Goal: Task Accomplishment & Management: Use online tool/utility

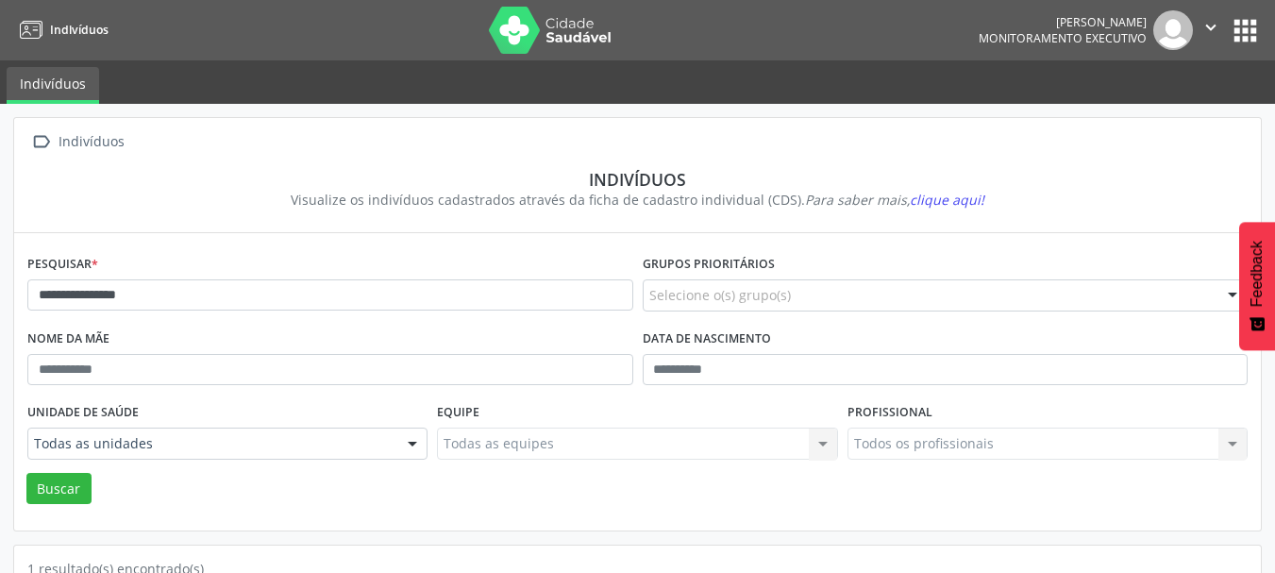
scroll to position [197, 0]
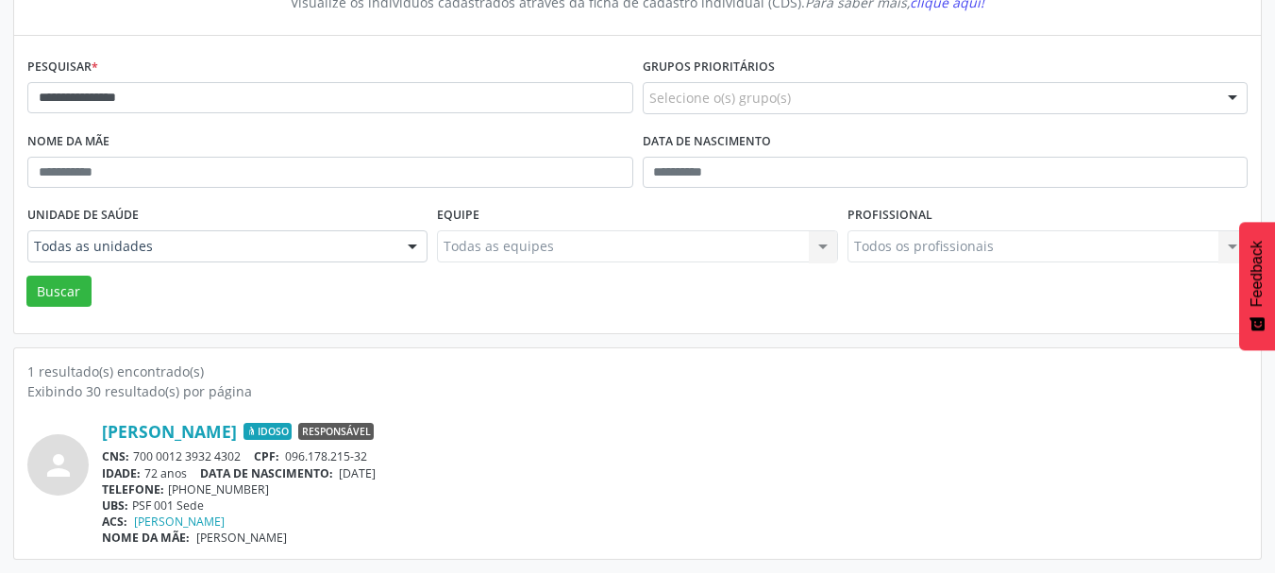
click at [0, 115] on div "**********" at bounding box center [637, 240] width 1275 height 666
click at [63, 292] on button "Buscar" at bounding box center [58, 292] width 65 height 32
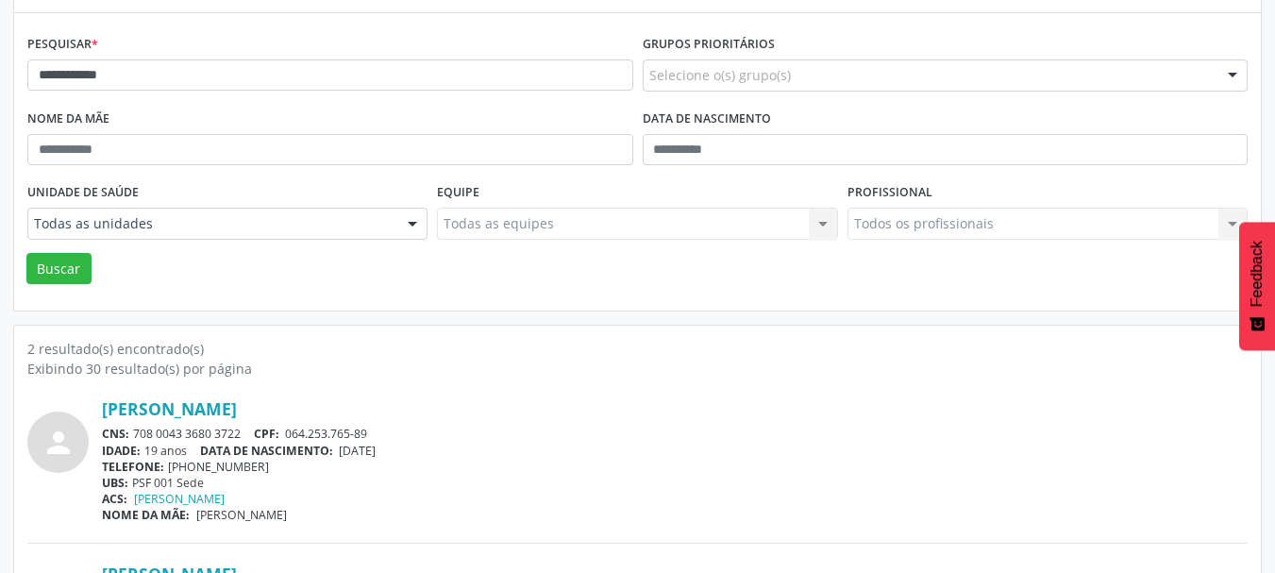
scroll to position [363, 0]
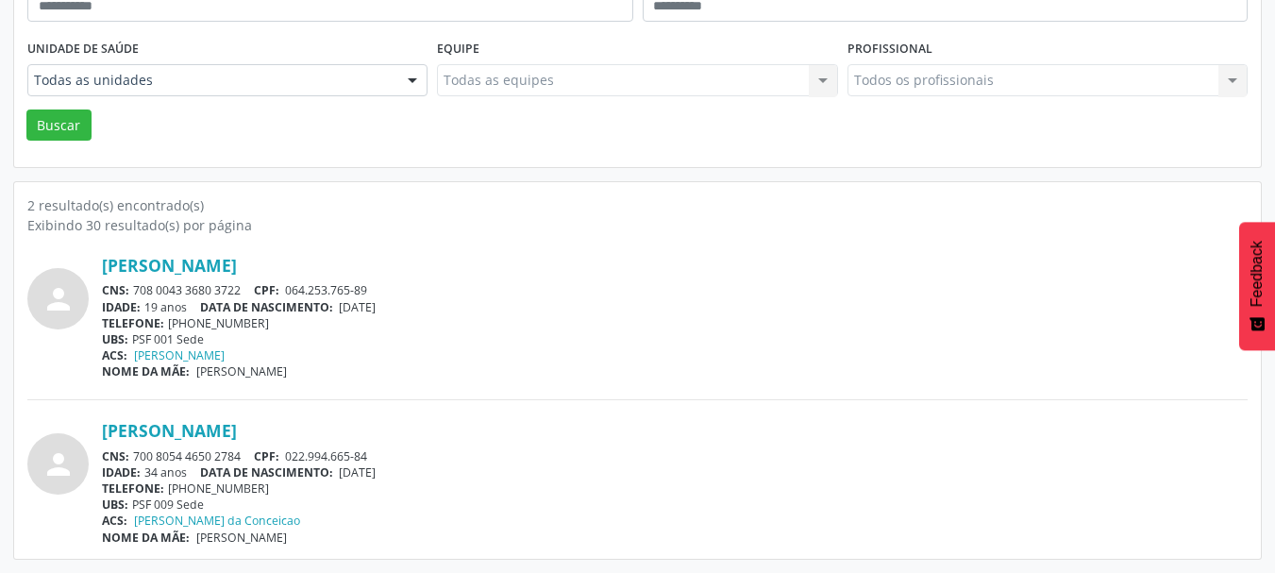
drag, startPoint x: 248, startPoint y: 455, endPoint x: 136, endPoint y: 455, distance: 112.3
click at [136, 455] on div "CNS: 700 8054 4650 2784 CPF: 022.994.665-84" at bounding box center [675, 456] width 1146 height 16
copy div "700 8054 4650 2784"
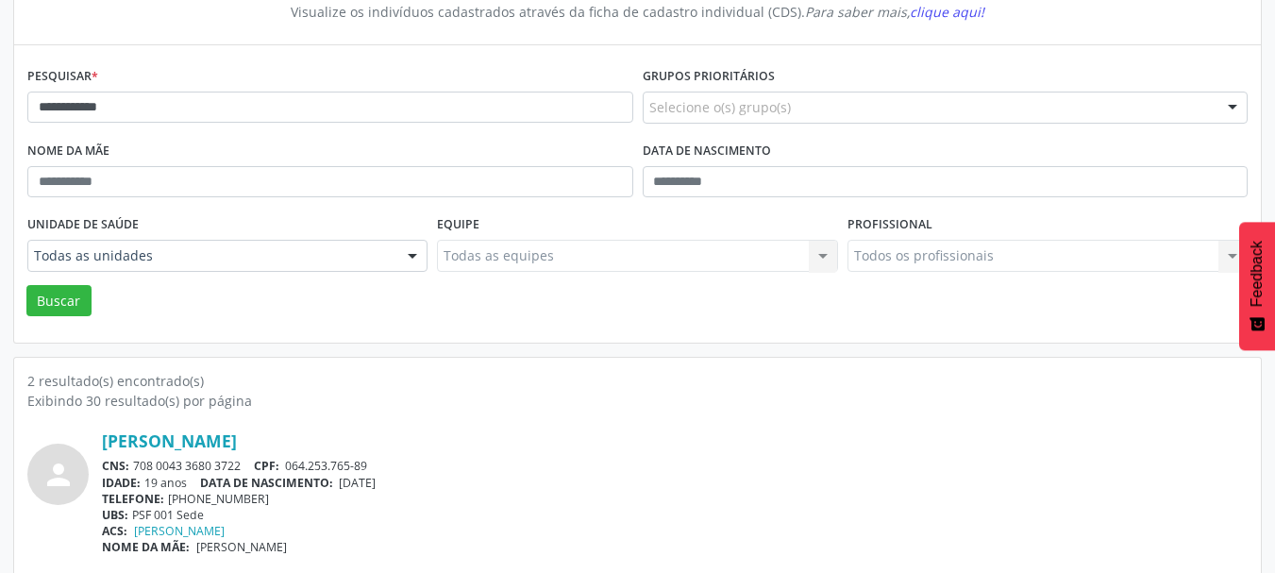
scroll to position [80, 0]
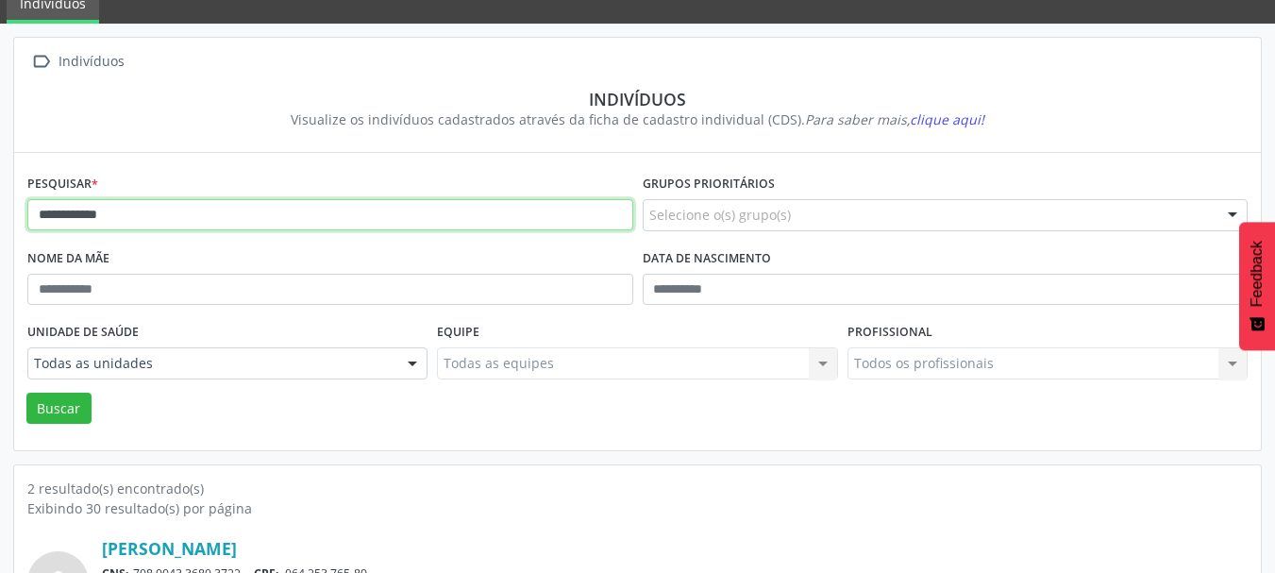
drag, startPoint x: 195, startPoint y: 212, endPoint x: 9, endPoint y: 245, distance: 188.8
click at [0, 210] on div "**********" at bounding box center [637, 440] width 1275 height 832
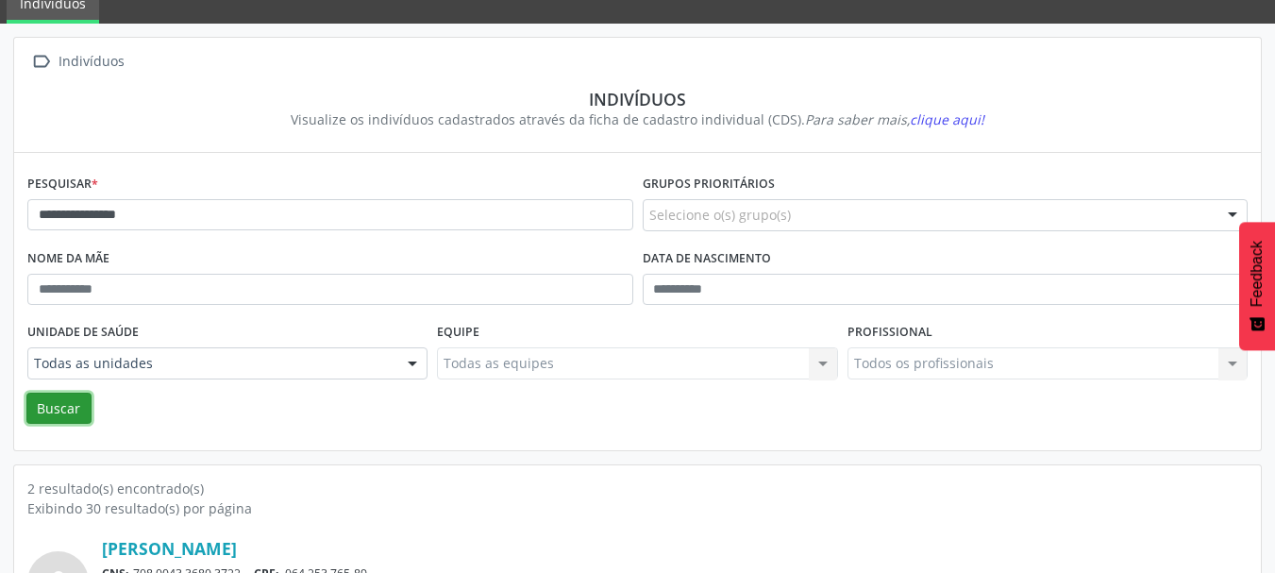
click at [51, 418] on button "Buscar" at bounding box center [58, 409] width 65 height 32
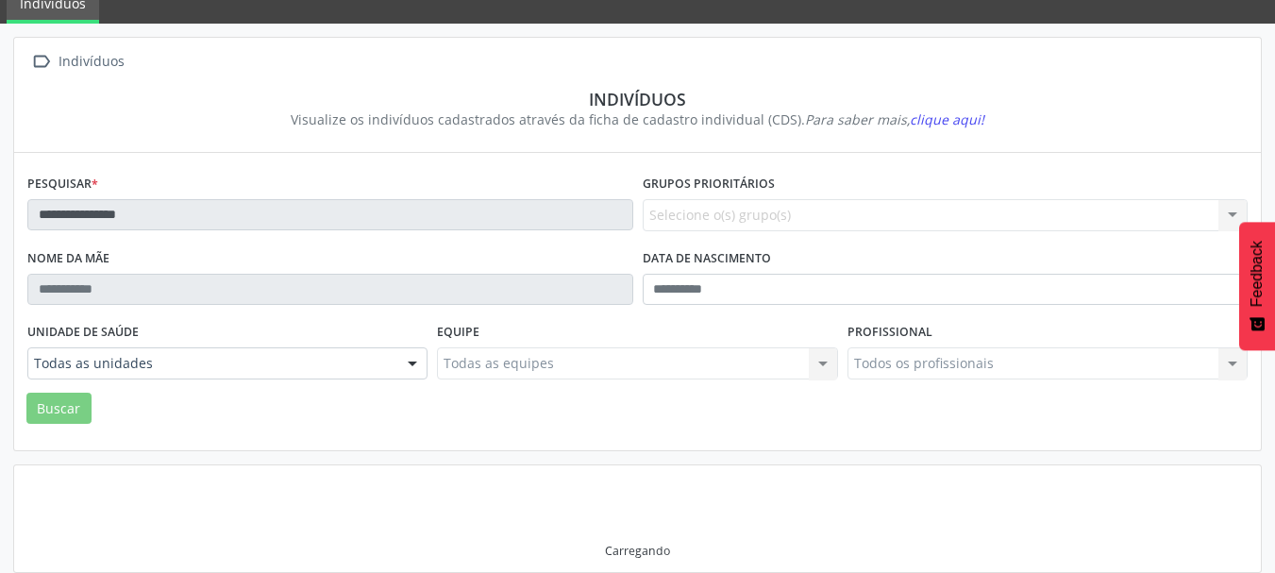
scroll to position [88, 0]
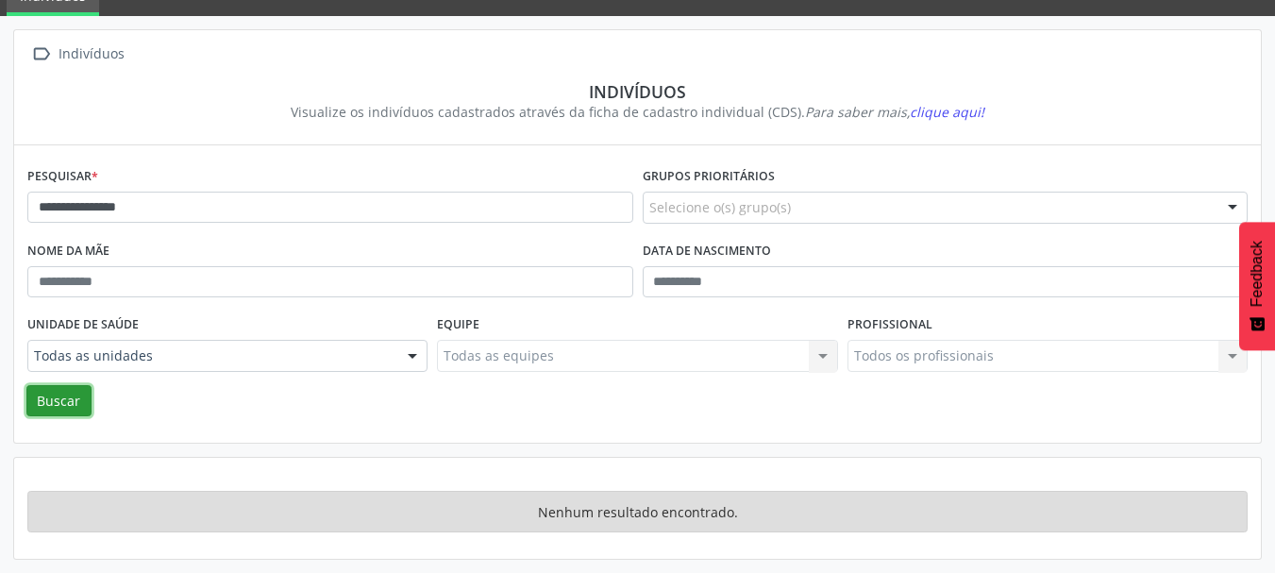
click at [69, 392] on button "Buscar" at bounding box center [58, 401] width 65 height 32
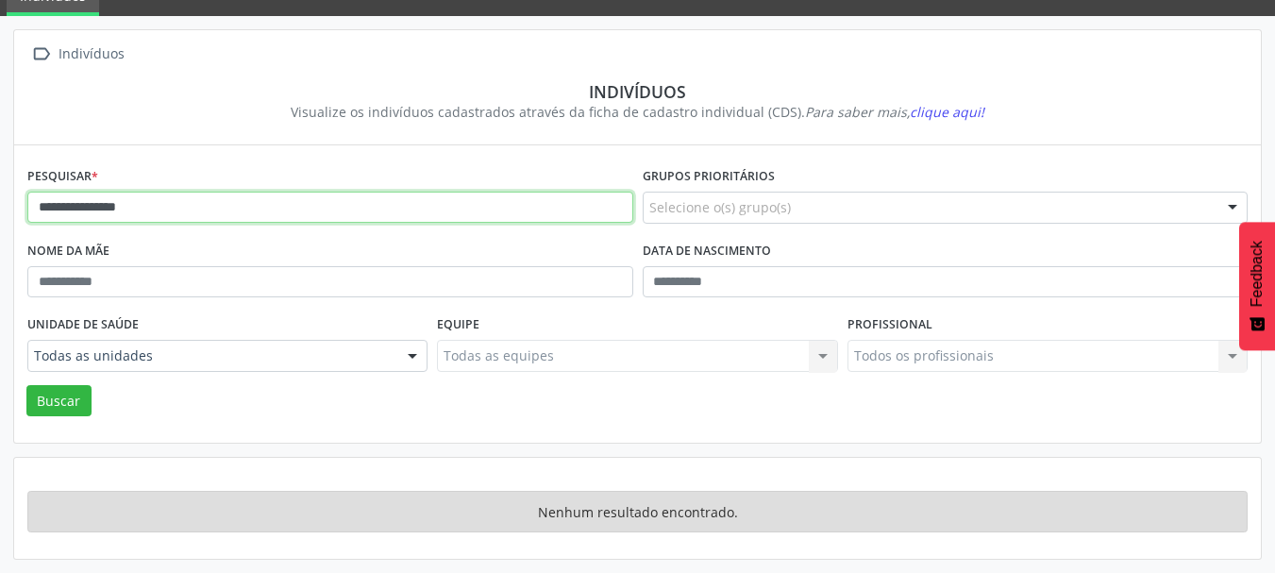
drag, startPoint x: 173, startPoint y: 211, endPoint x: 110, endPoint y: 209, distance: 62.3
click at [110, 209] on input "**********" at bounding box center [330, 208] width 606 height 32
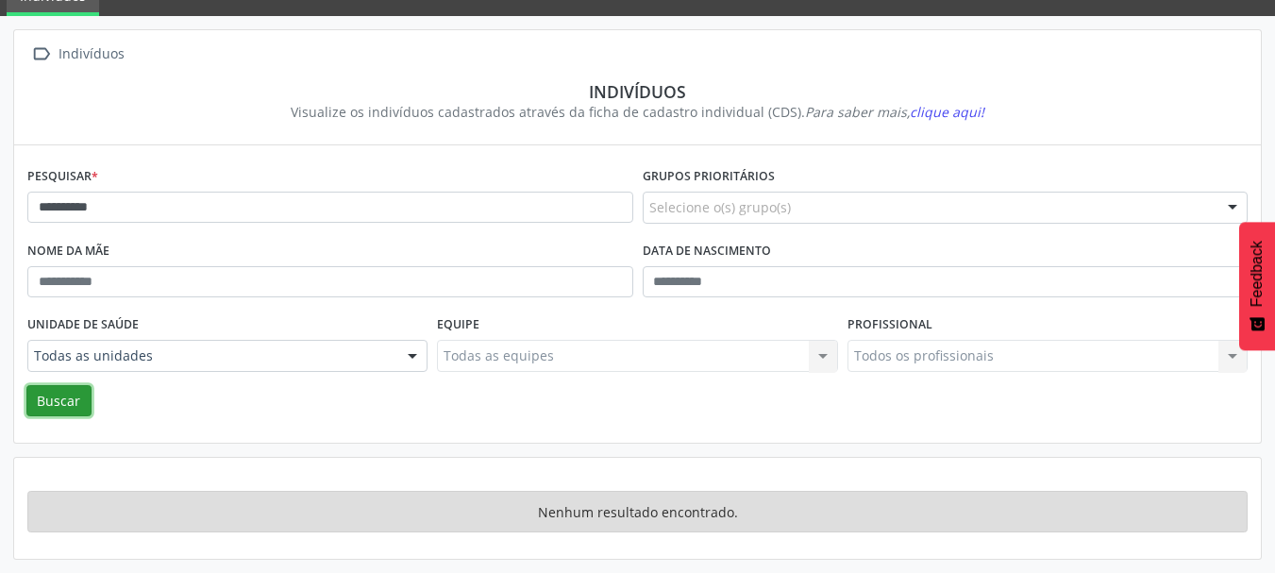
click at [46, 408] on button "Buscar" at bounding box center [58, 401] width 65 height 32
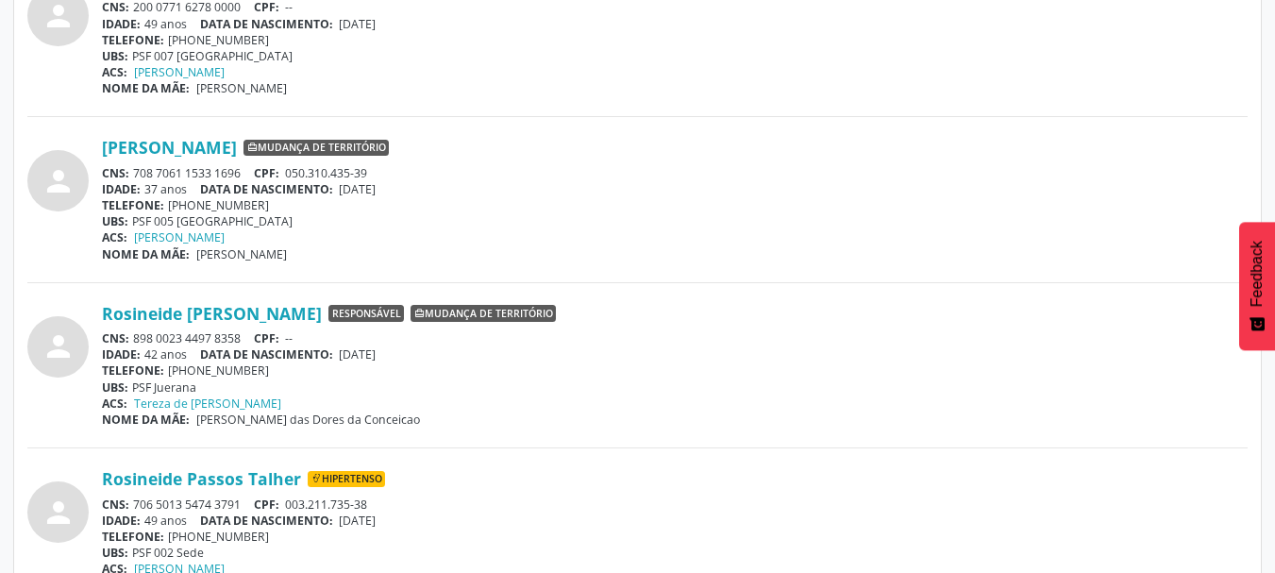
scroll to position [1220, 0]
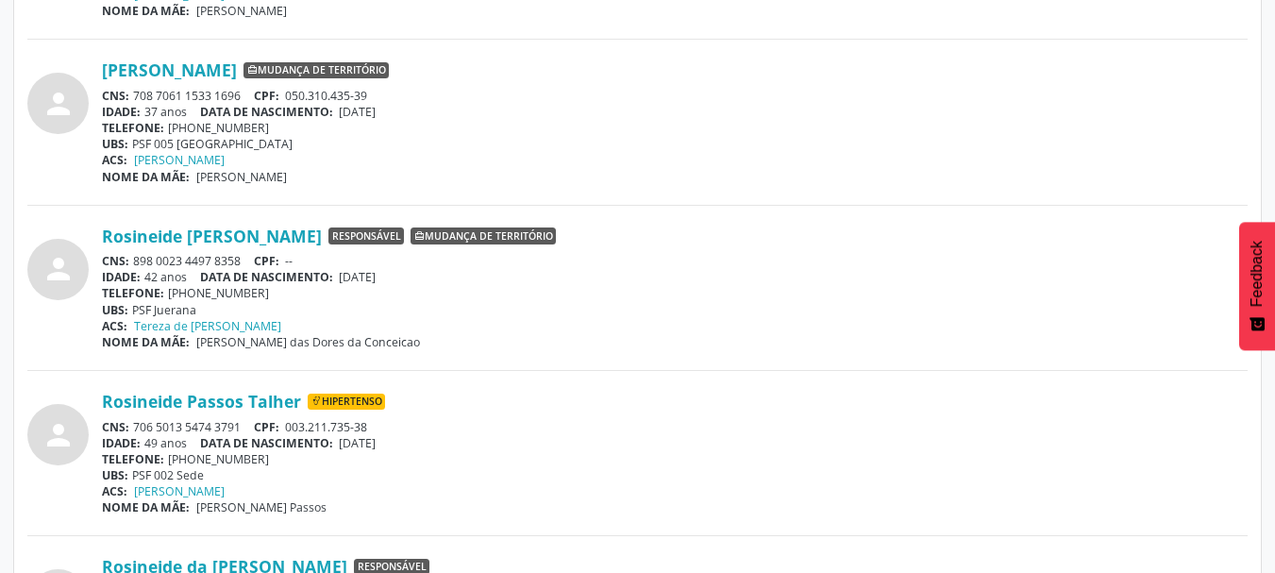
drag, startPoint x: 245, startPoint y: 427, endPoint x: 133, endPoint y: 429, distance: 112.3
click at [133, 429] on div "CNS: 706 5013 5474 3791 CPF: 003.211.735-38" at bounding box center [675, 427] width 1146 height 16
copy div "706 5013 5474 3791"
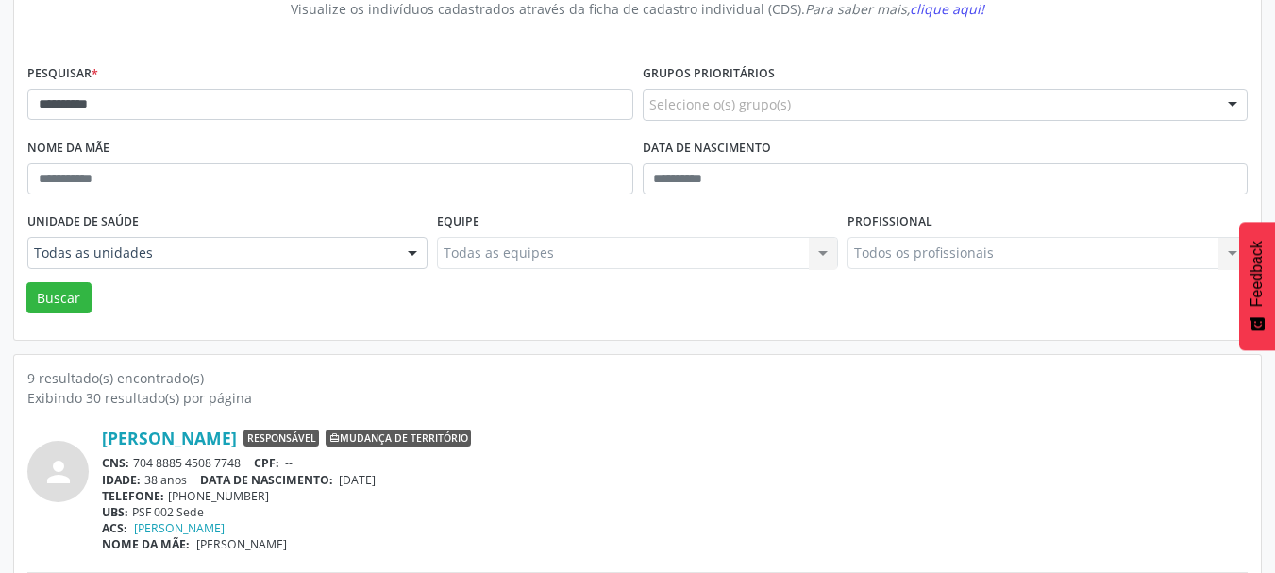
scroll to position [182, 0]
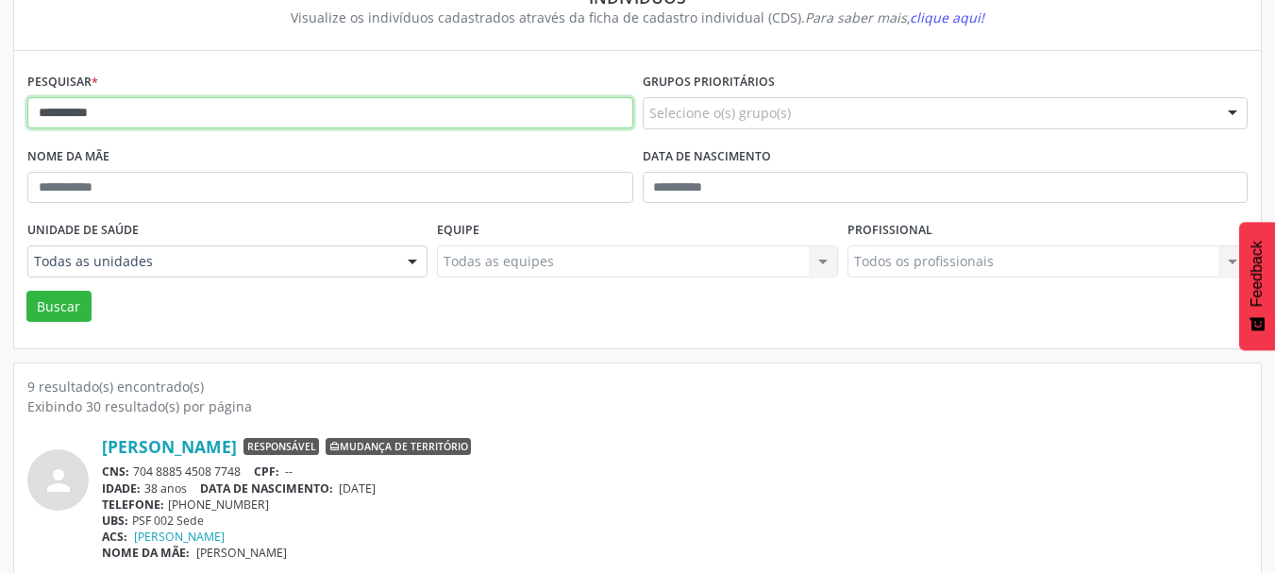
drag, startPoint x: 147, startPoint y: 117, endPoint x: 22, endPoint y: 134, distance: 126.6
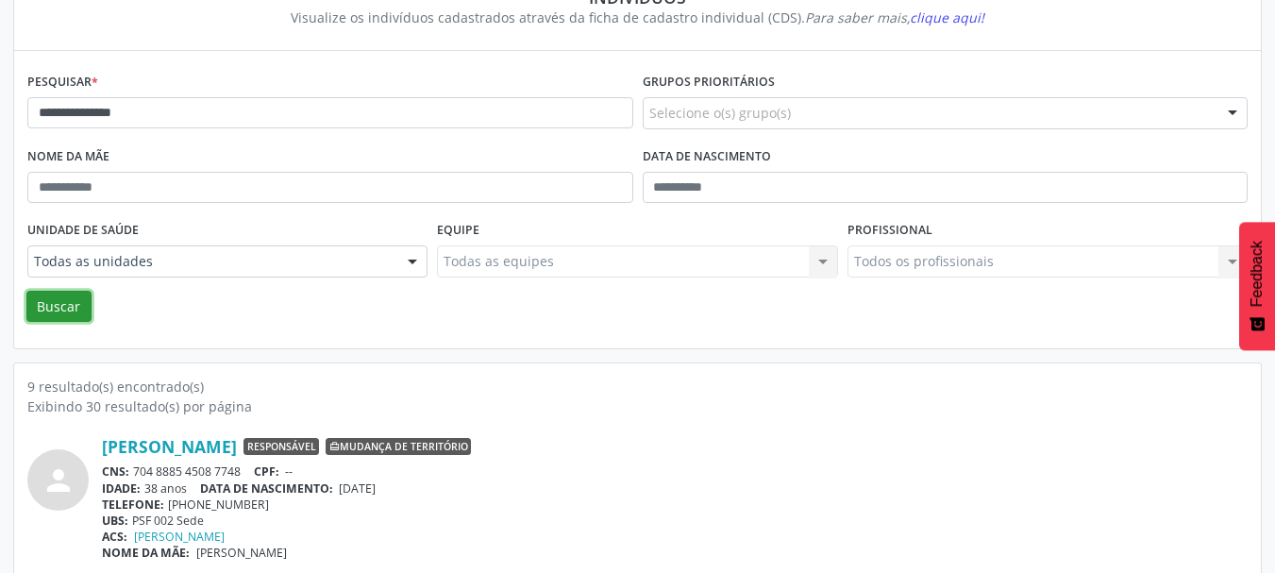
click at [71, 295] on button "Buscar" at bounding box center [58, 307] width 65 height 32
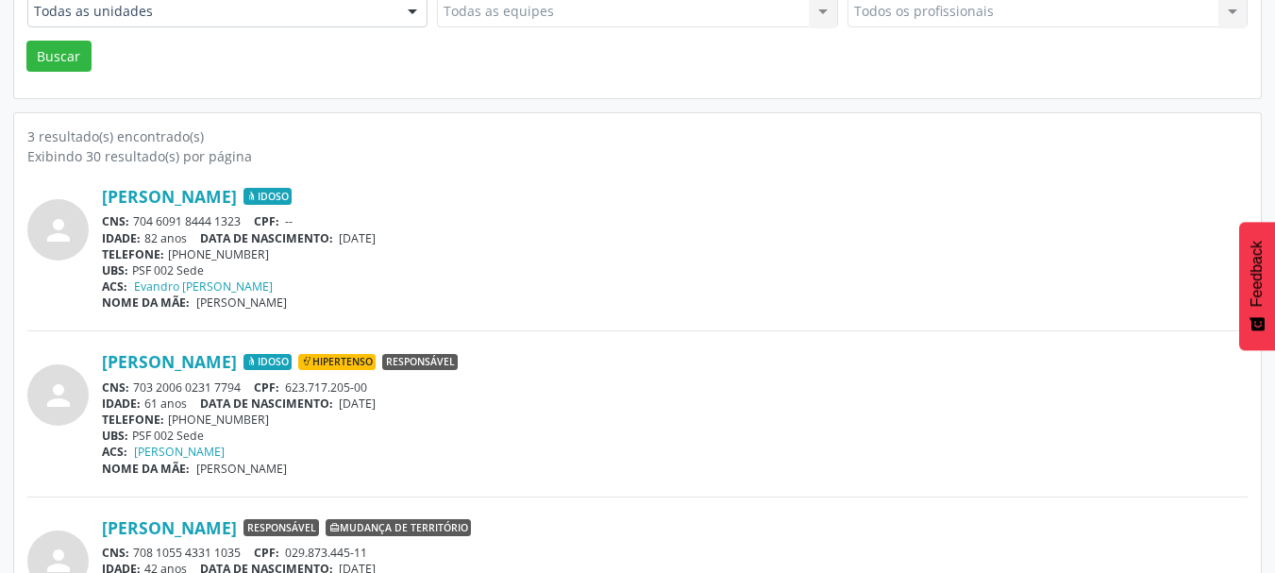
scroll to position [465, 0]
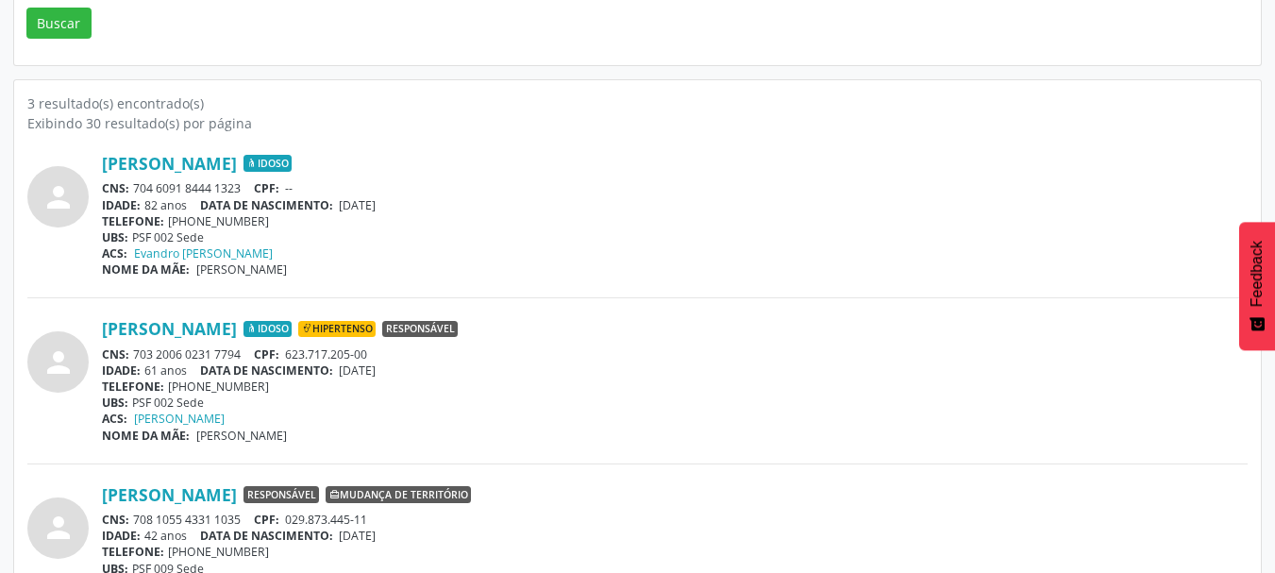
drag, startPoint x: 249, startPoint y: 357, endPoint x: 135, endPoint y: 358, distance: 114.2
click at [135, 358] on div "CNS: 703 2006 0231 7794 CPF: 623.717.205-00" at bounding box center [675, 354] width 1146 height 16
copy div "703 2006 0231 7794"
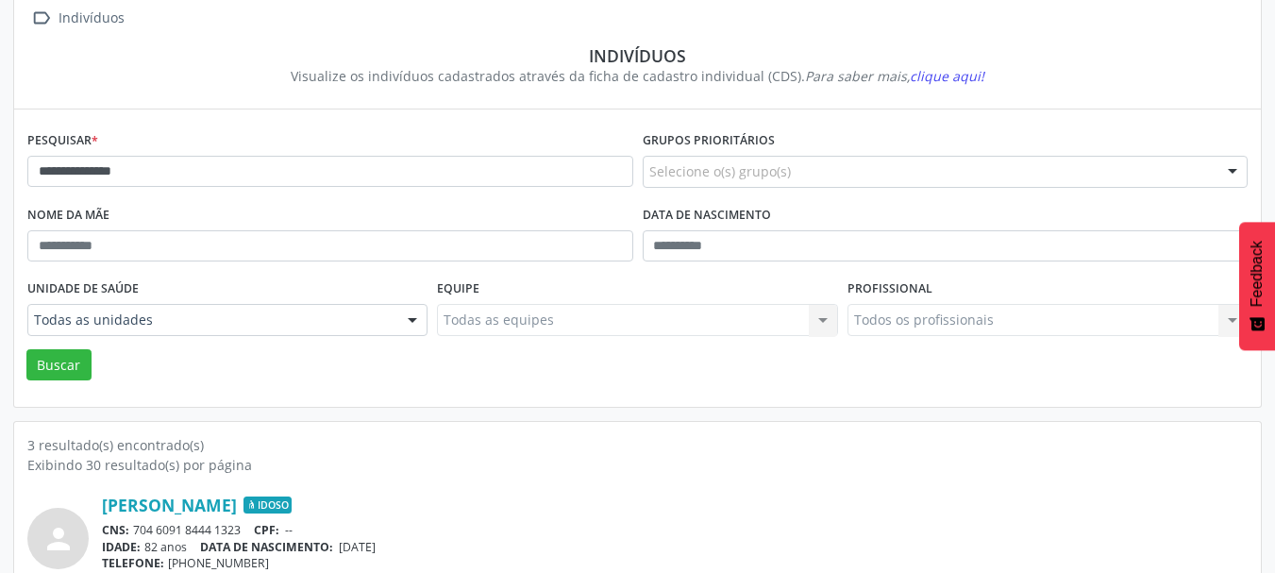
scroll to position [0, 0]
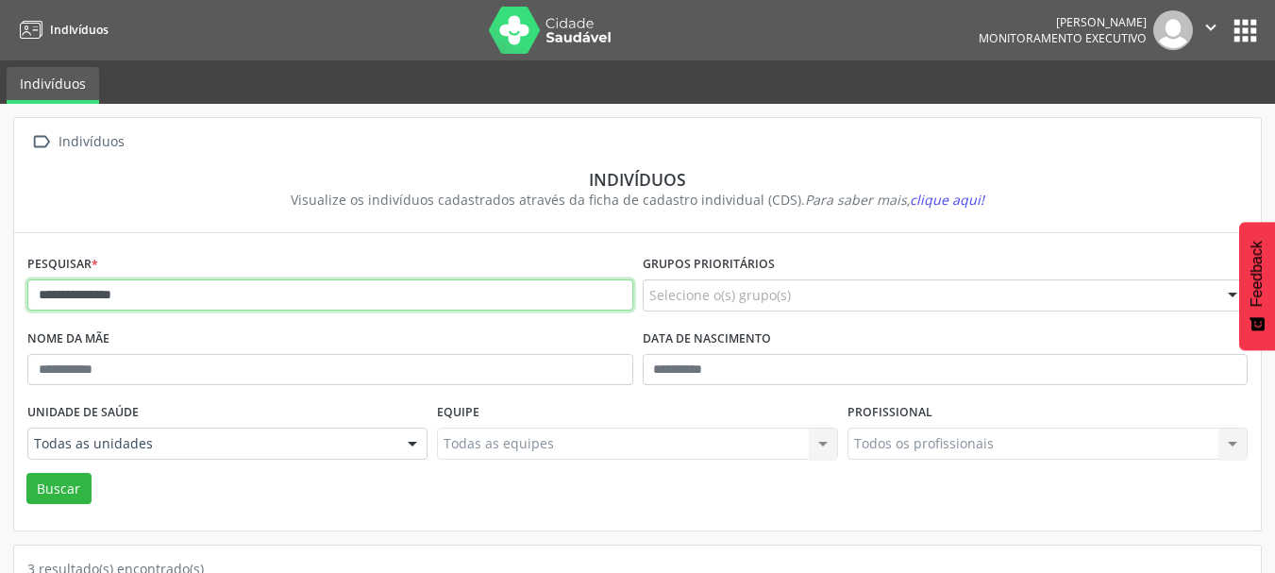
drag, startPoint x: 170, startPoint y: 299, endPoint x: 62, endPoint y: 365, distance: 126.2
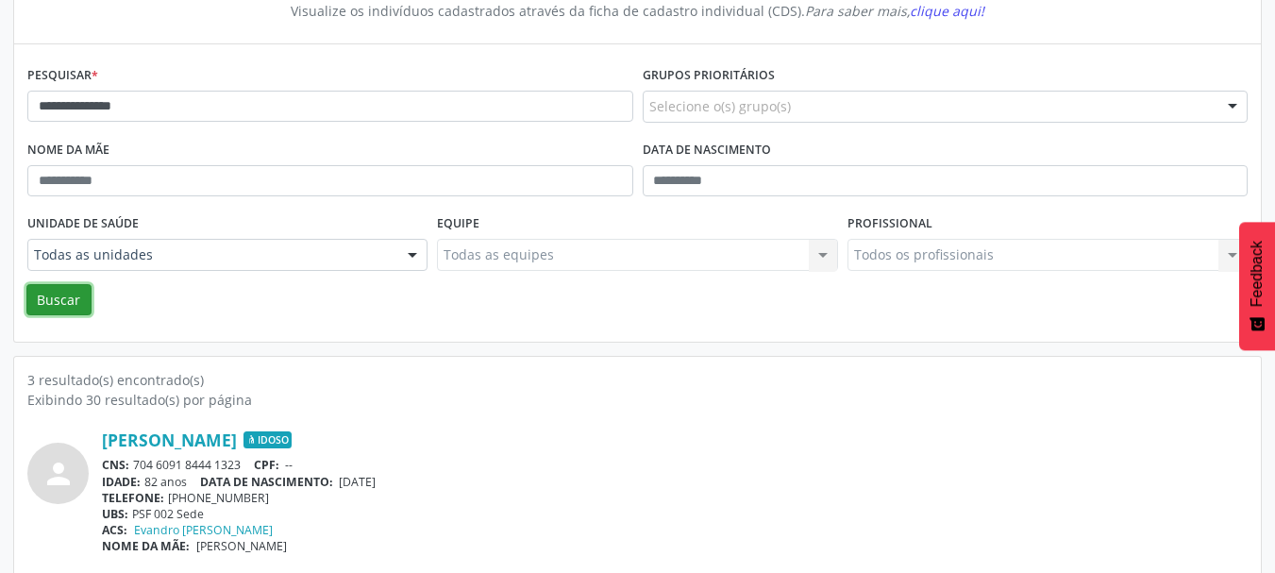
click at [61, 298] on button "Buscar" at bounding box center [58, 300] width 65 height 32
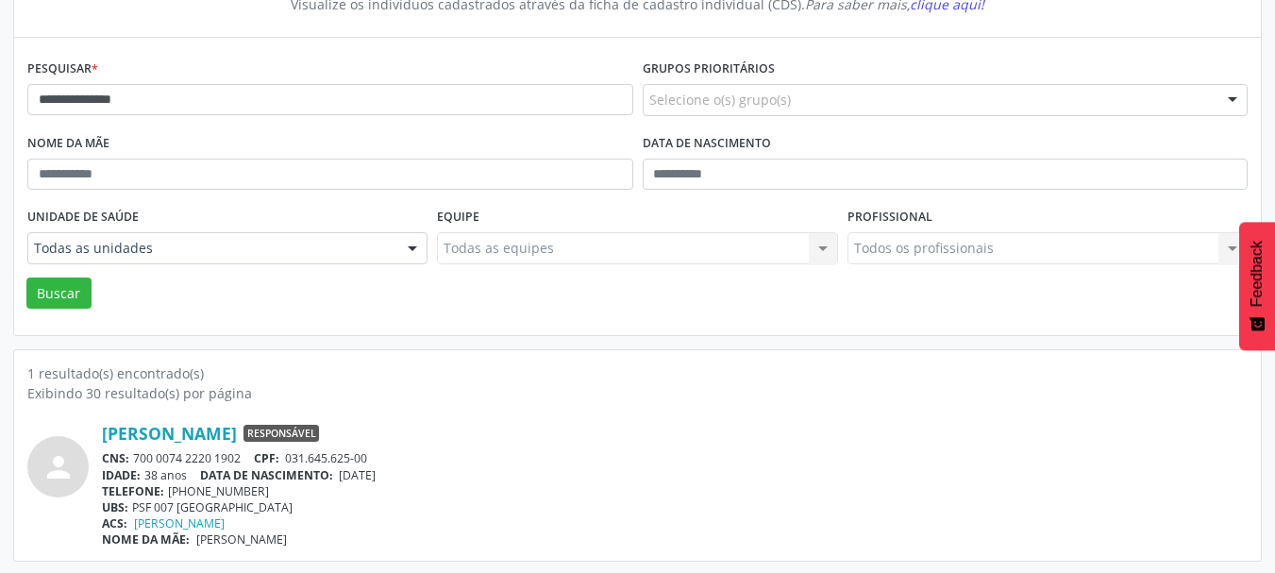
scroll to position [197, 0]
drag, startPoint x: 256, startPoint y: 454, endPoint x: 133, endPoint y: 455, distance: 122.7
click at [133, 455] on div "CNS: 700 0074 2220 1902 CPF: 031.645.625-00" at bounding box center [675, 456] width 1146 height 16
copy div "700 0074 2220 1902"
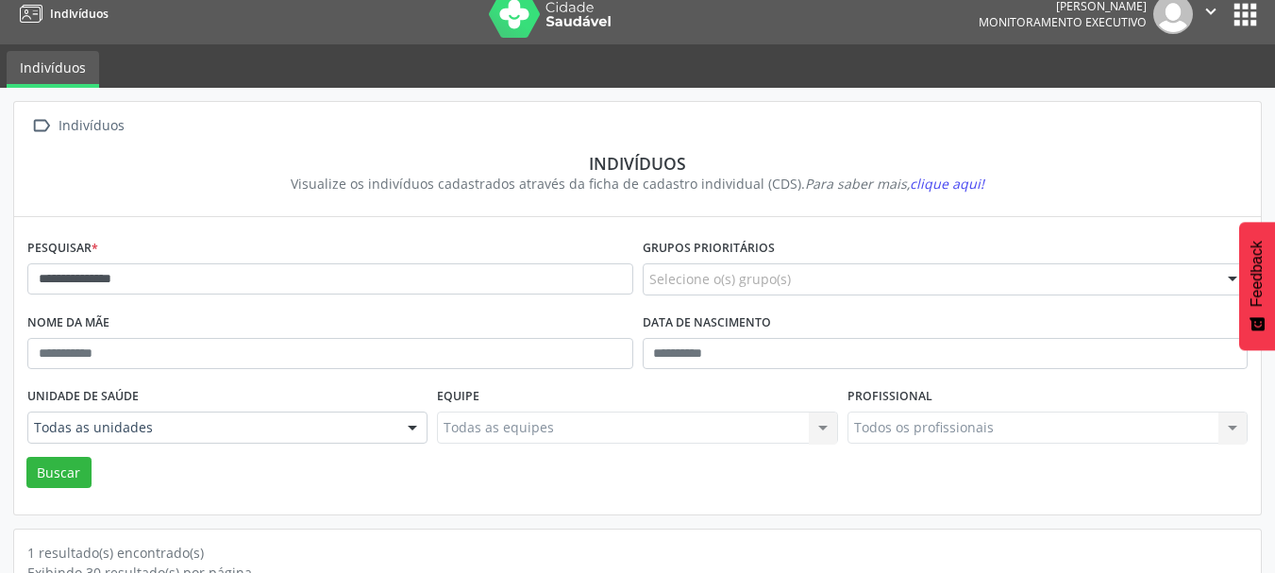
scroll to position [8, 0]
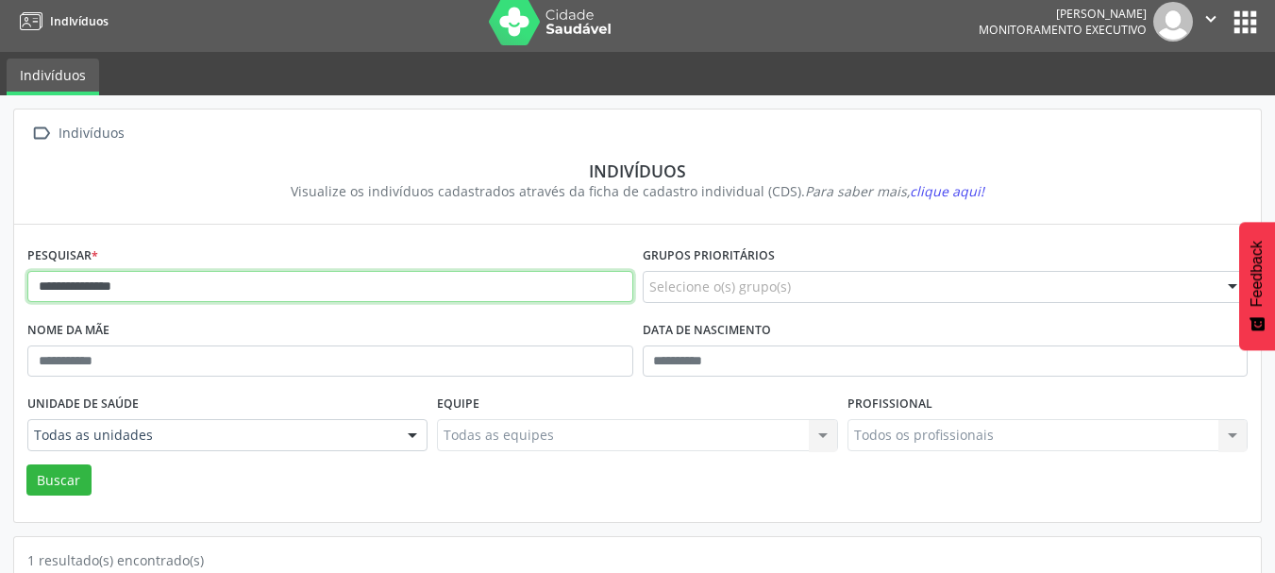
drag, startPoint x: 261, startPoint y: 294, endPoint x: 0, endPoint y: 304, distance: 261.6
click at [0, 304] on div "**********" at bounding box center [637, 428] width 1275 height 666
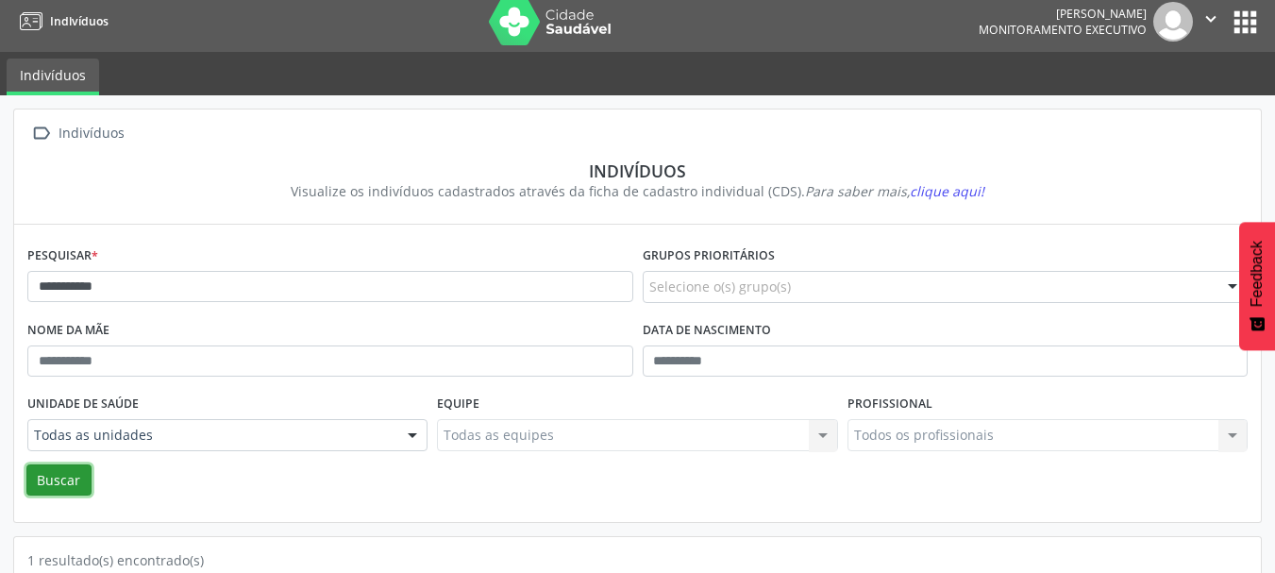
click at [55, 483] on button "Buscar" at bounding box center [58, 480] width 65 height 32
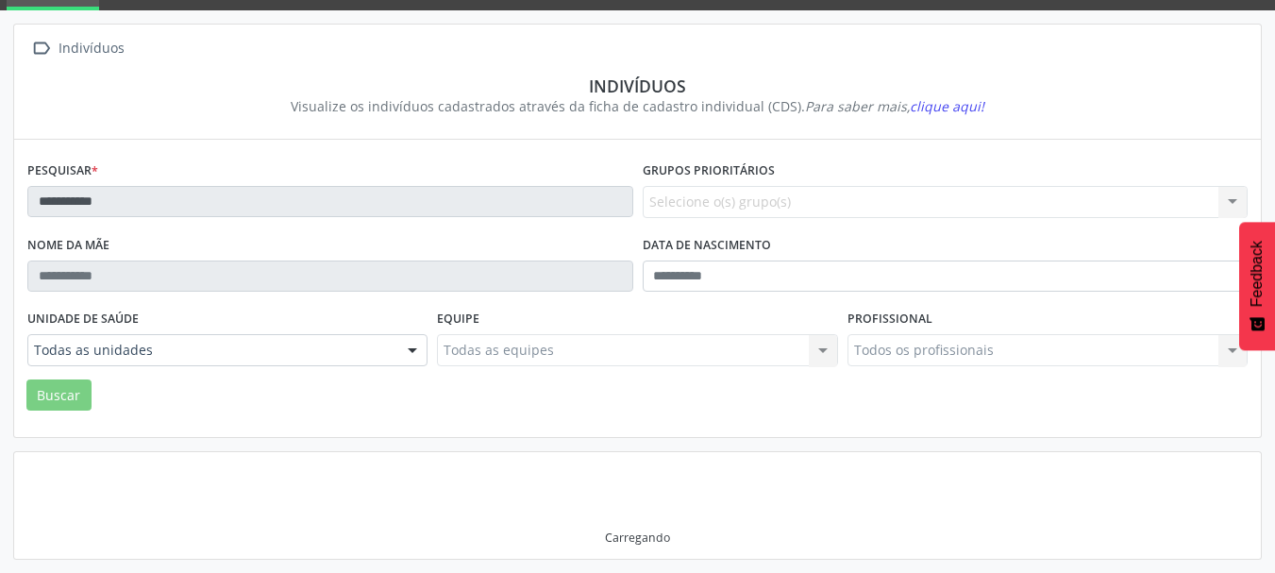
scroll to position [88, 0]
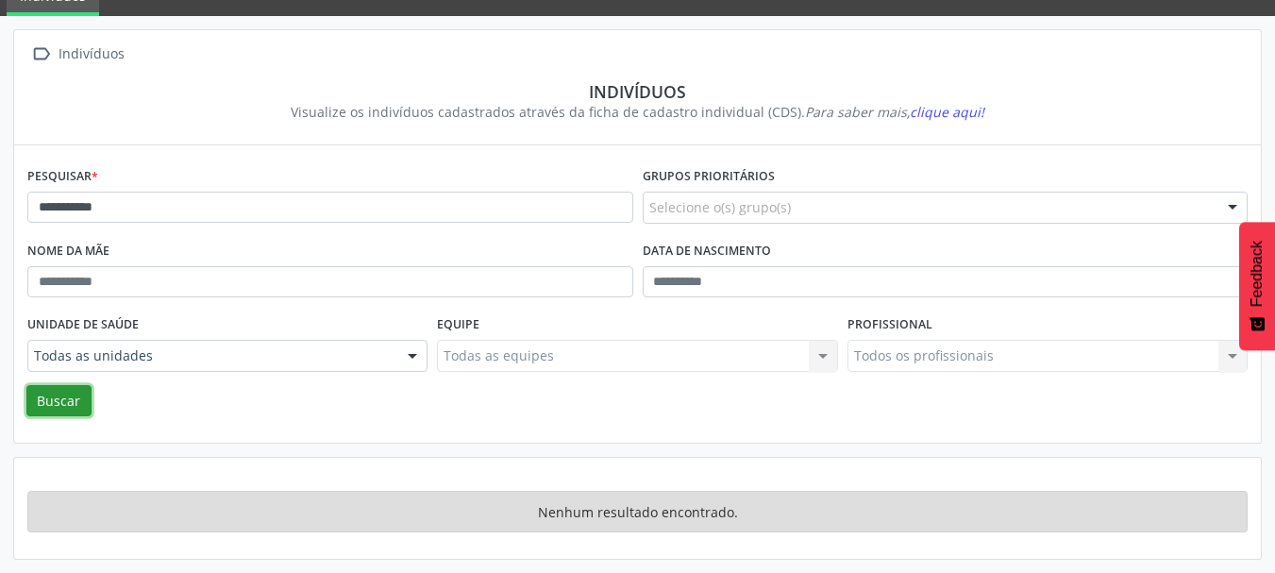
click at [63, 410] on button "Buscar" at bounding box center [58, 401] width 65 height 32
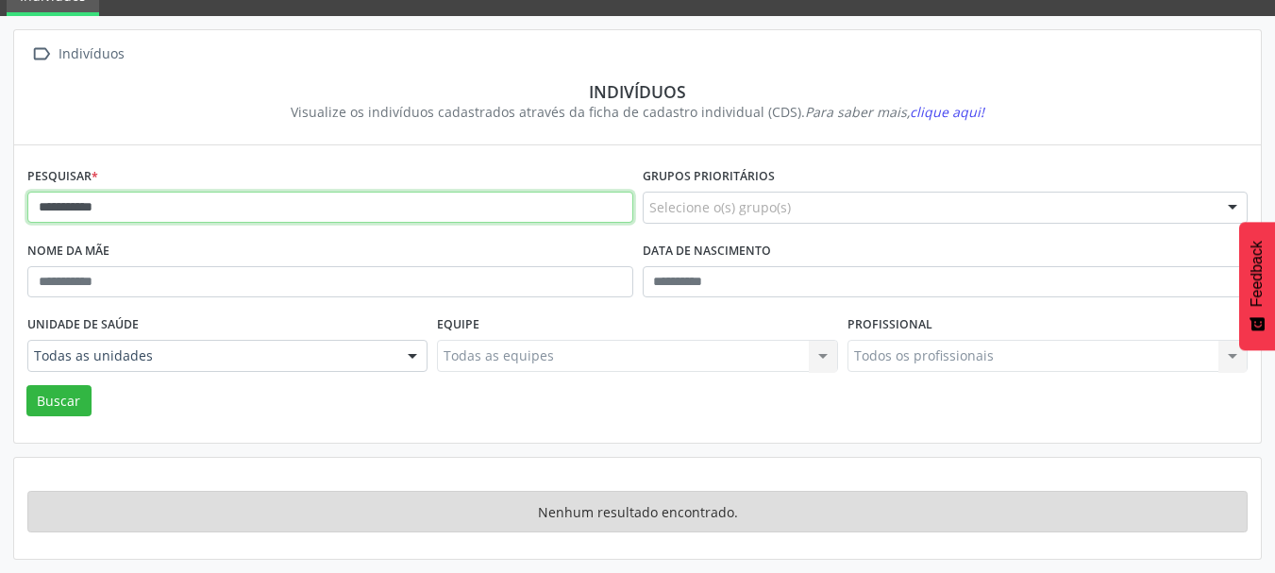
click at [61, 212] on input "**********" at bounding box center [330, 208] width 606 height 32
type input "**********"
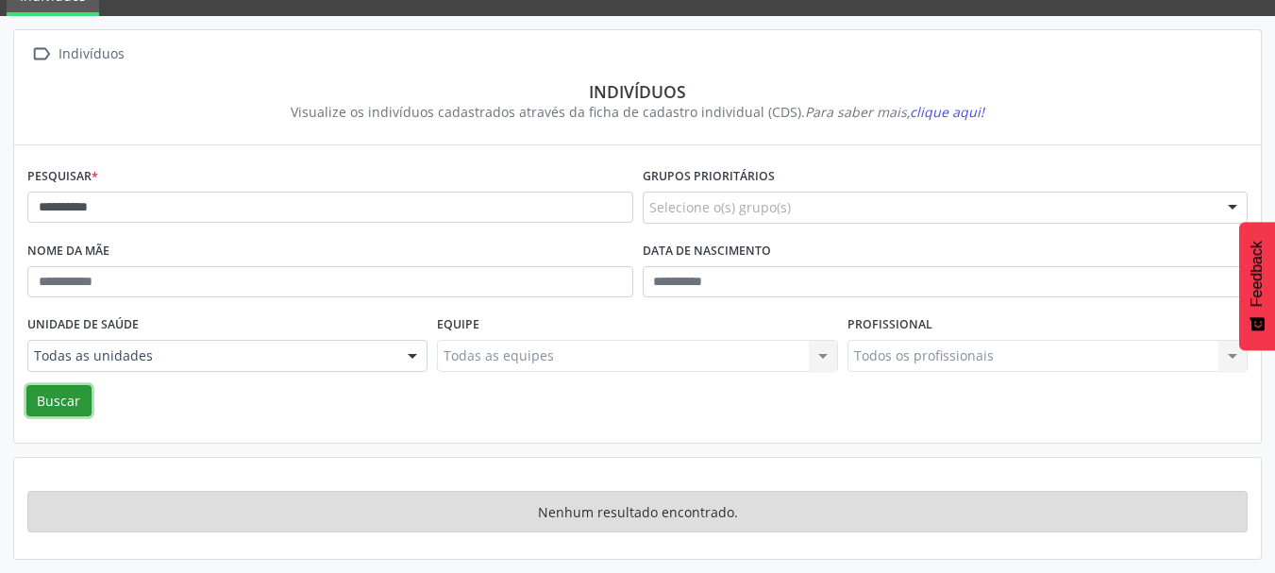
click at [69, 407] on button "Buscar" at bounding box center [58, 401] width 65 height 32
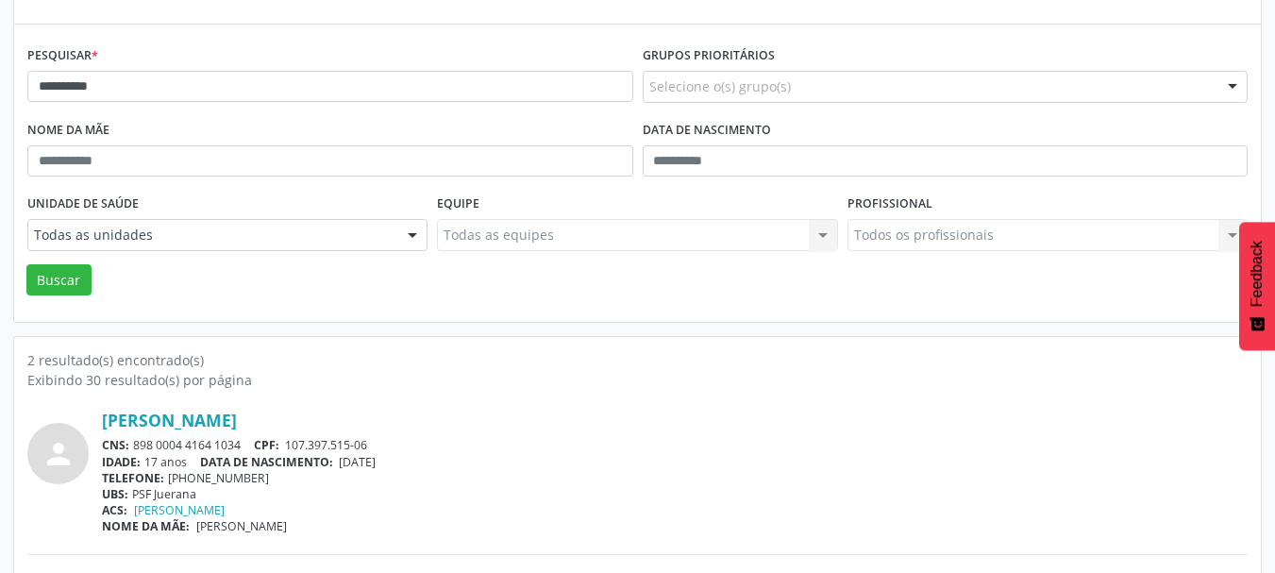
scroll to position [363, 0]
